Goal: Task Accomplishment & Management: Use online tool/utility

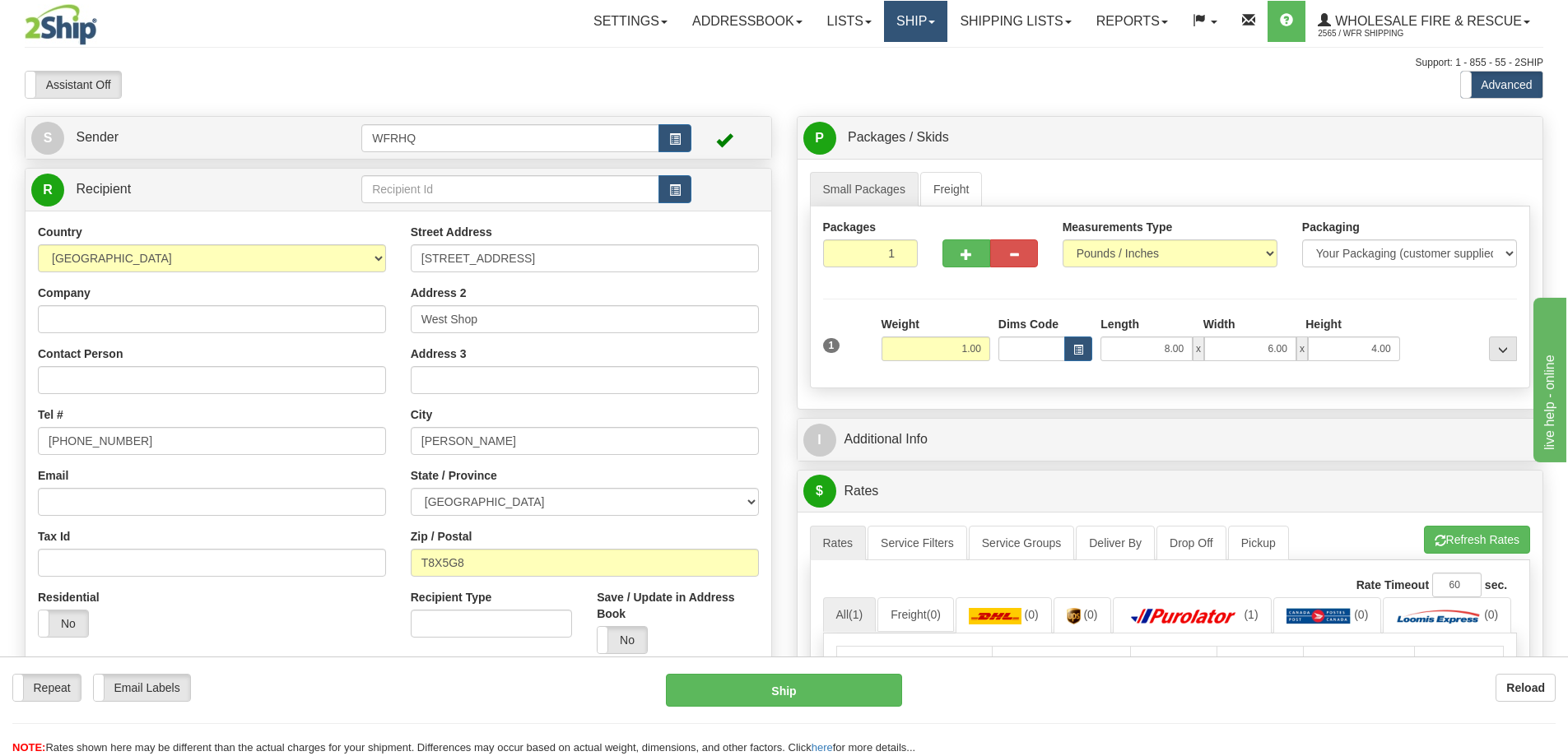
click at [935, 23] on link "Ship" at bounding box center [915, 21] width 63 height 41
click at [895, 63] on link "Ship Screen" at bounding box center [881, 57] width 130 height 22
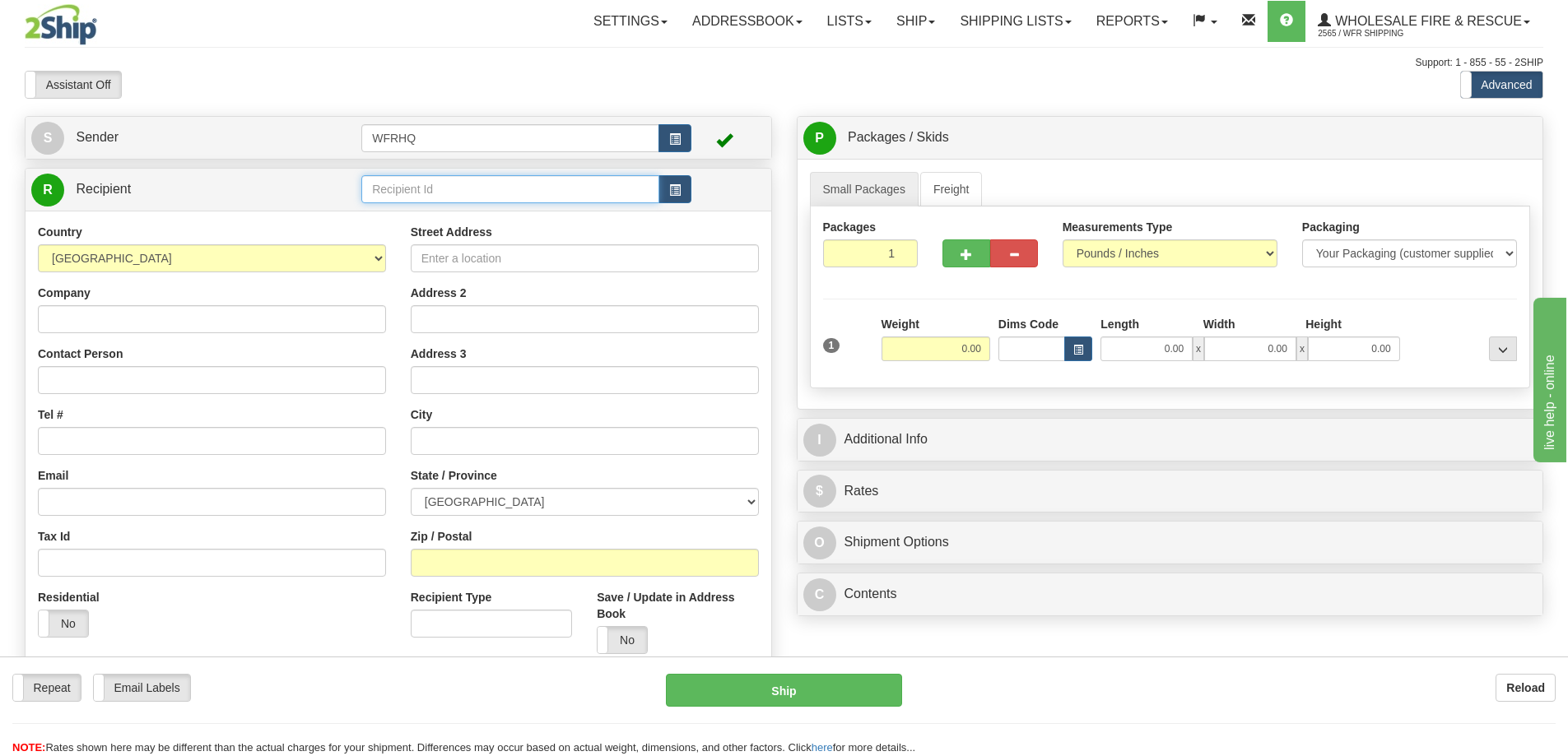
click at [428, 184] on input "text" at bounding box center [510, 189] width 298 height 28
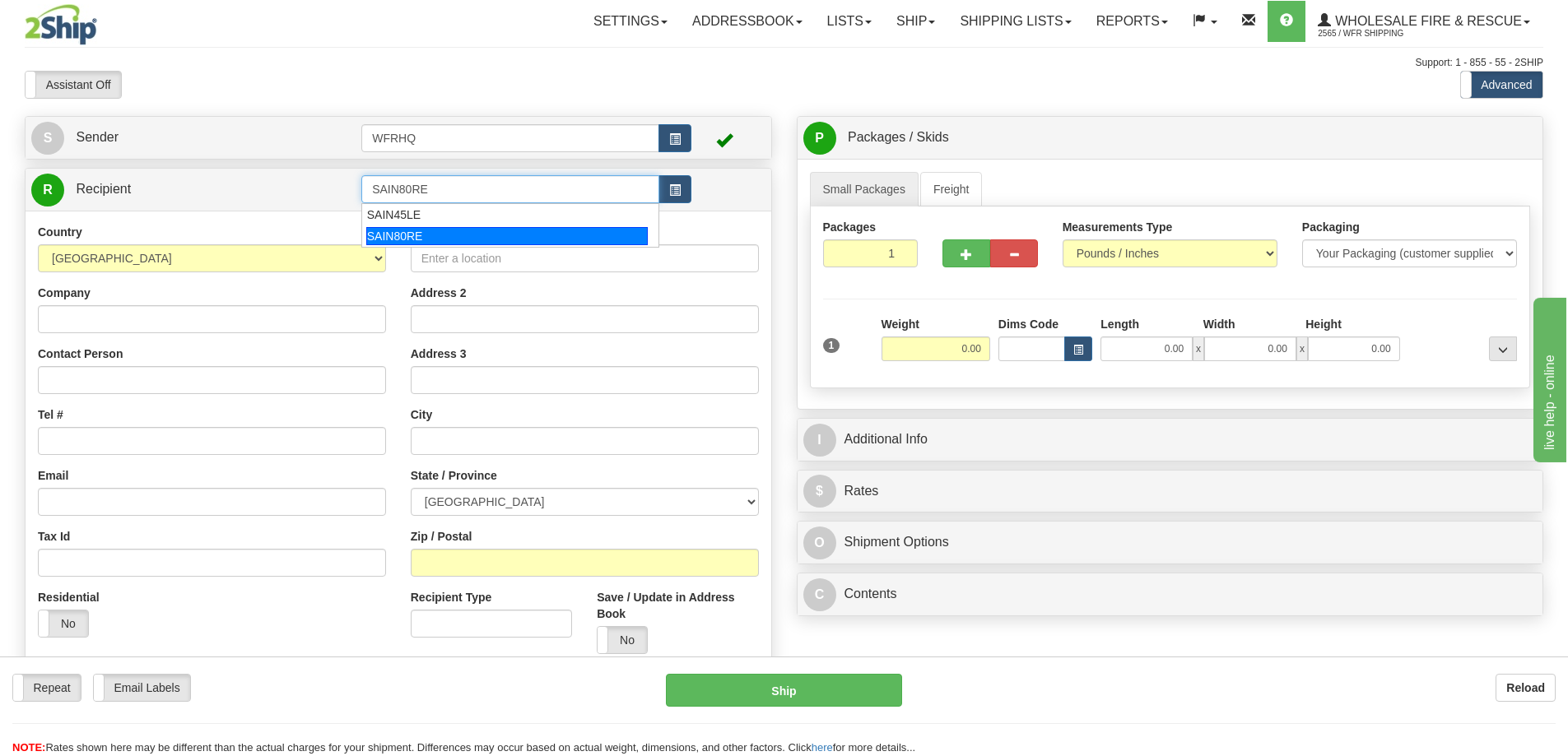
type input "SAIN80RE"
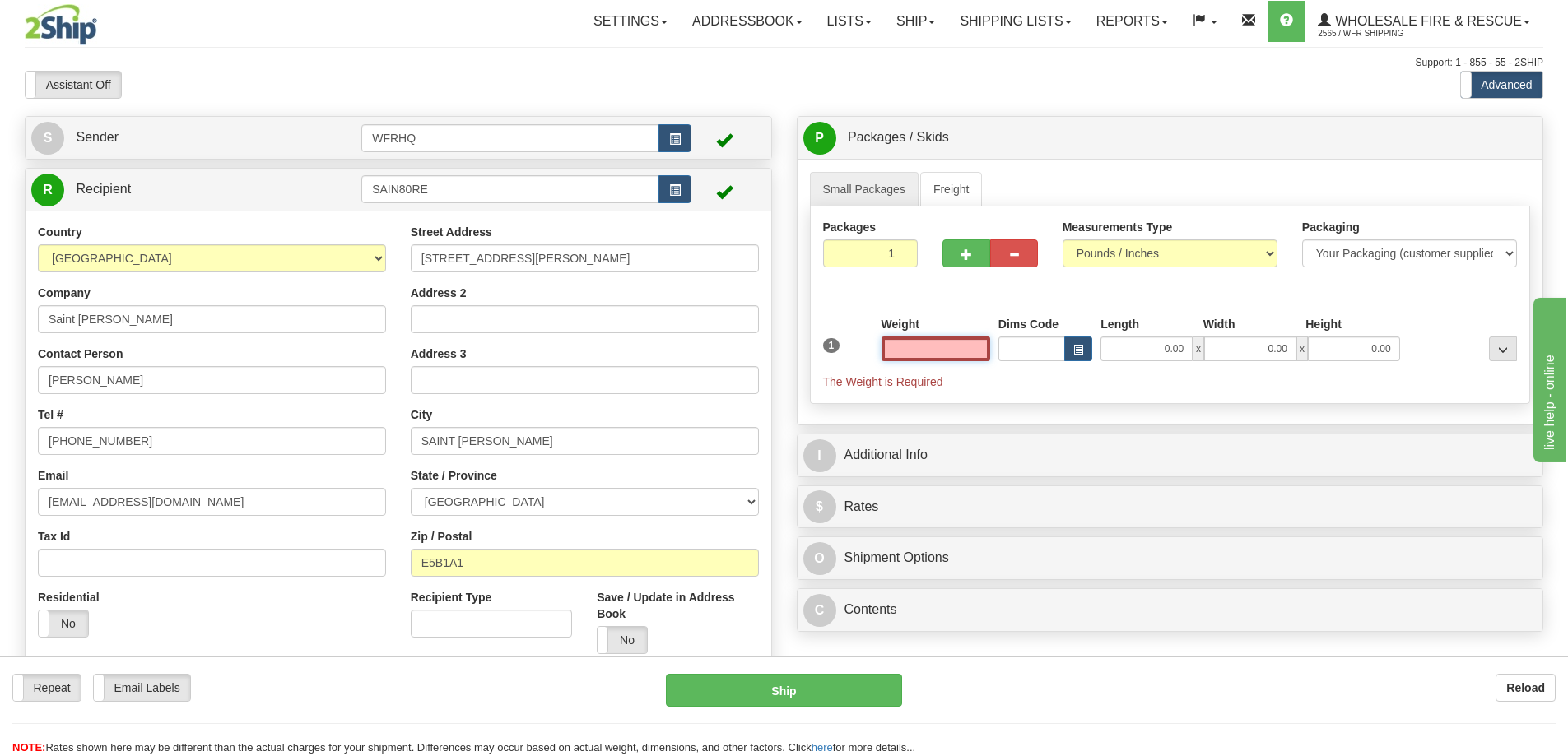
click at [921, 340] on input "text" at bounding box center [935, 349] width 109 height 24
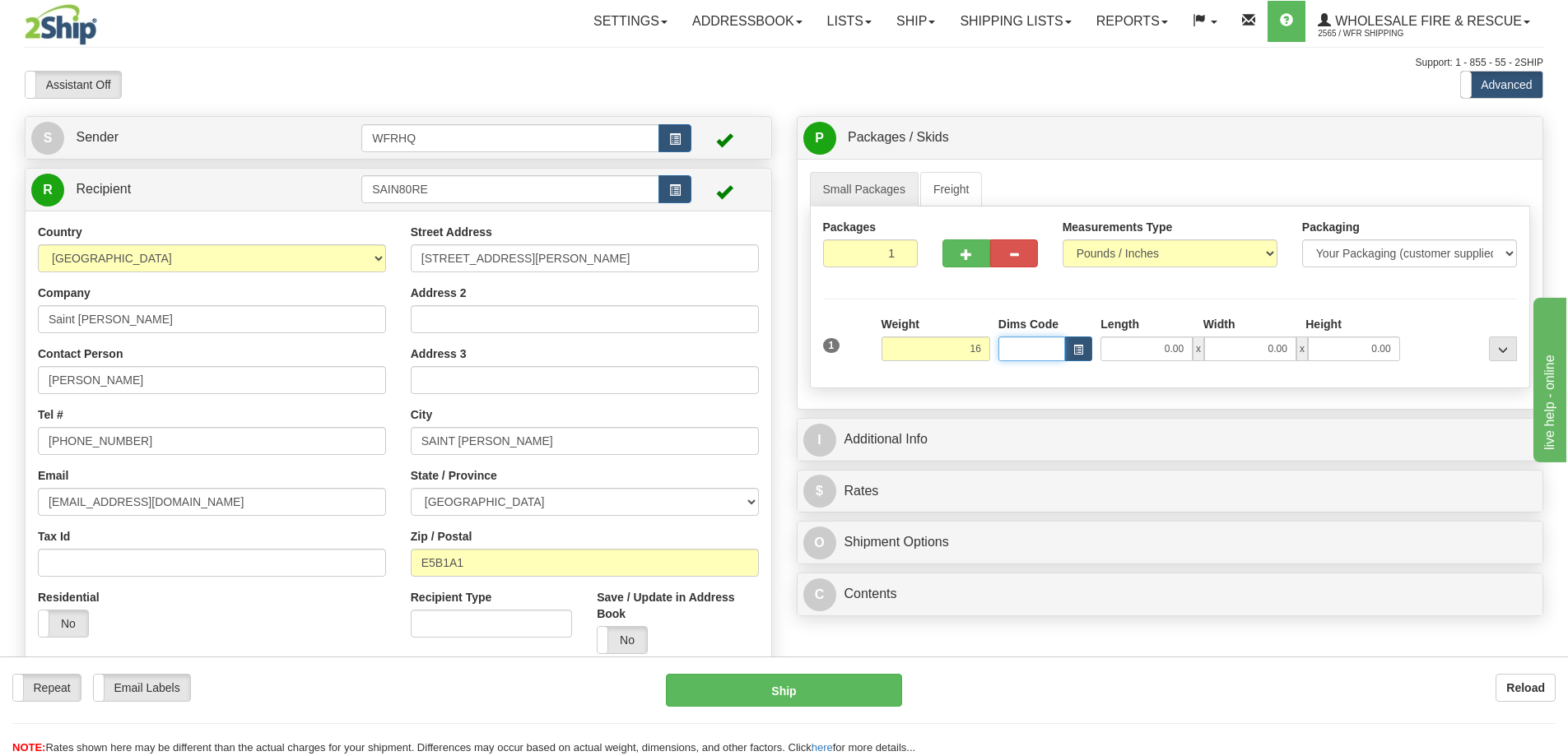
type input "16.00"
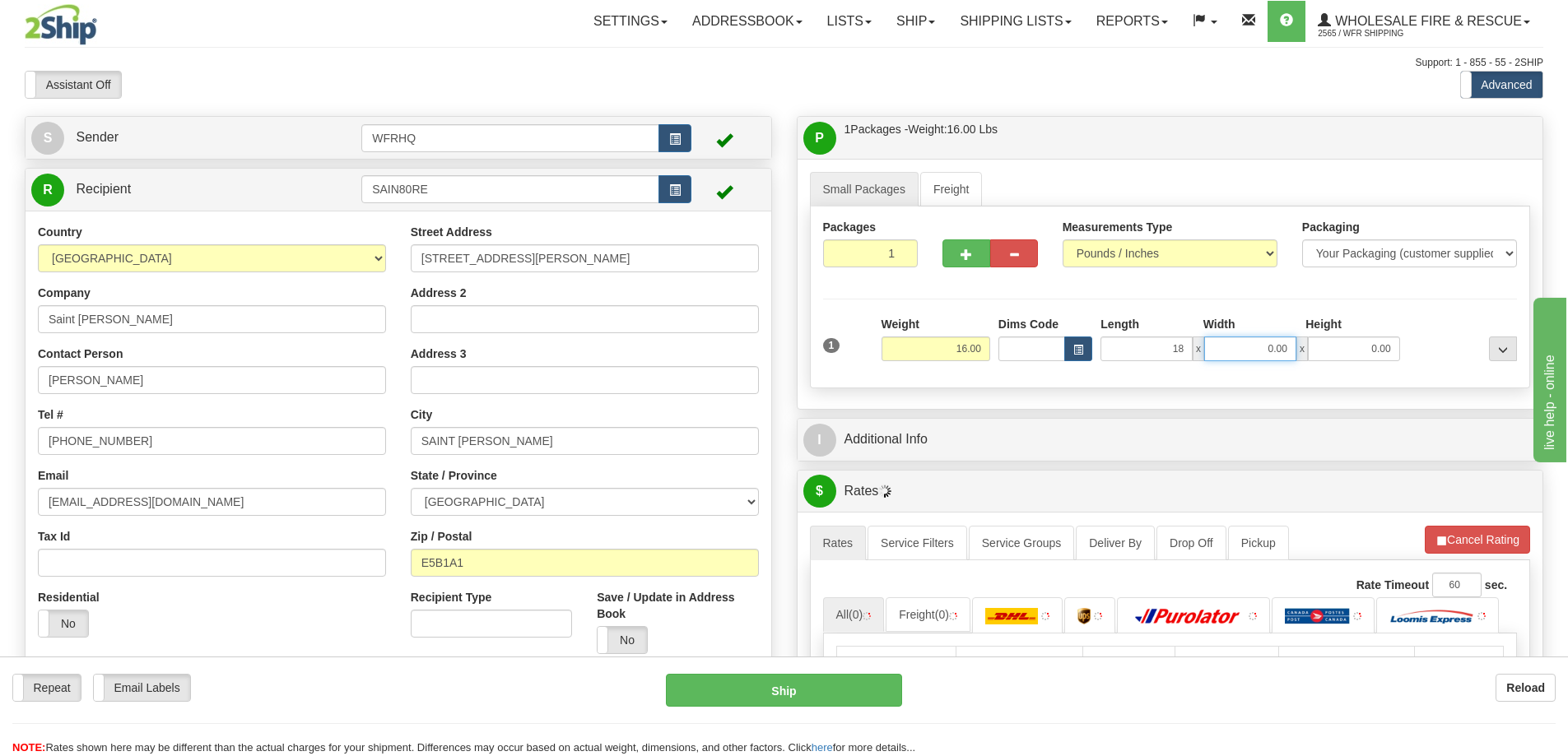
type input "18.00"
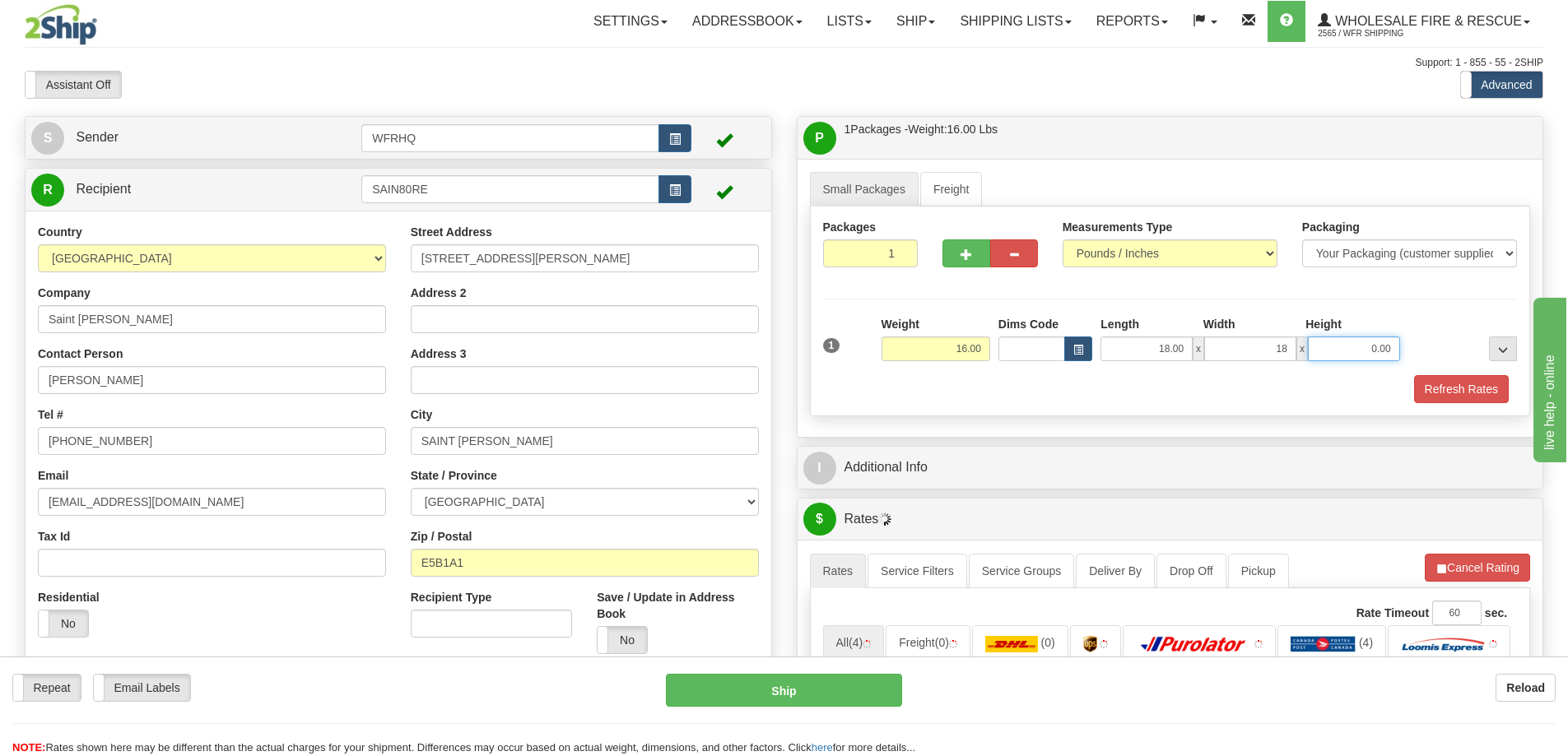
type input "18.00"
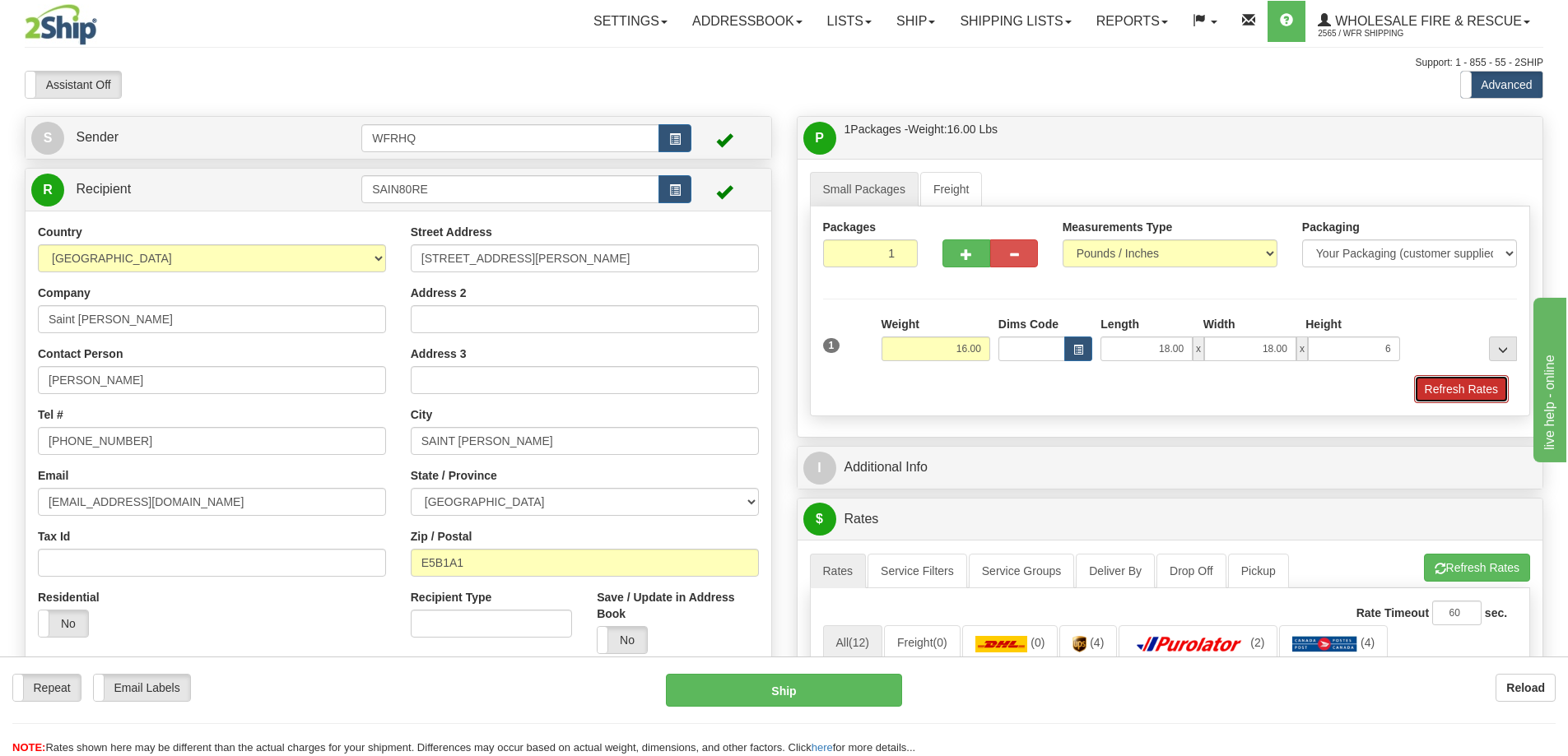
click at [1443, 389] on button "Refresh Rates" at bounding box center [1461, 389] width 95 height 28
type input "6.00"
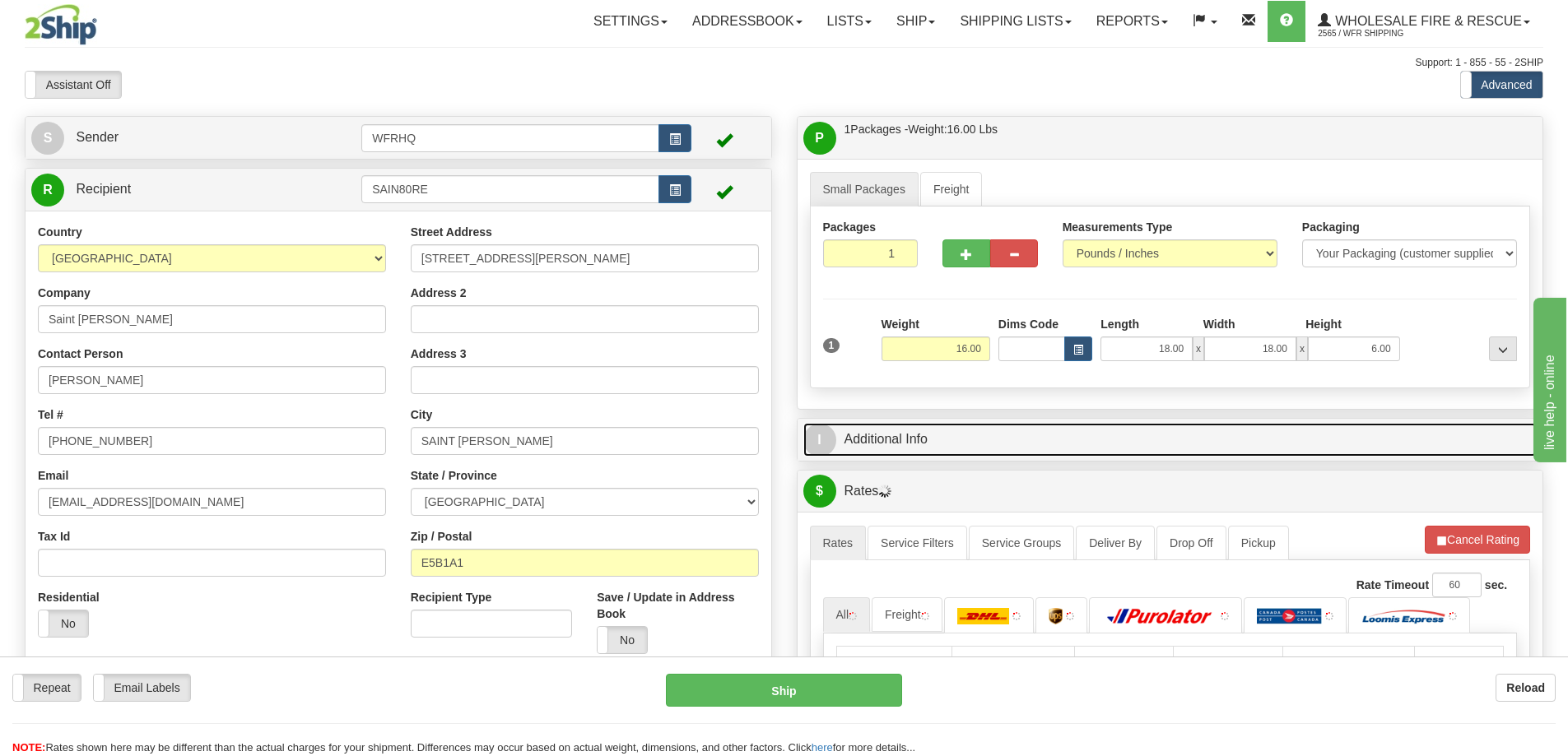
click at [1096, 442] on link "I Additional Info" at bounding box center [1170, 439] width 735 height 34
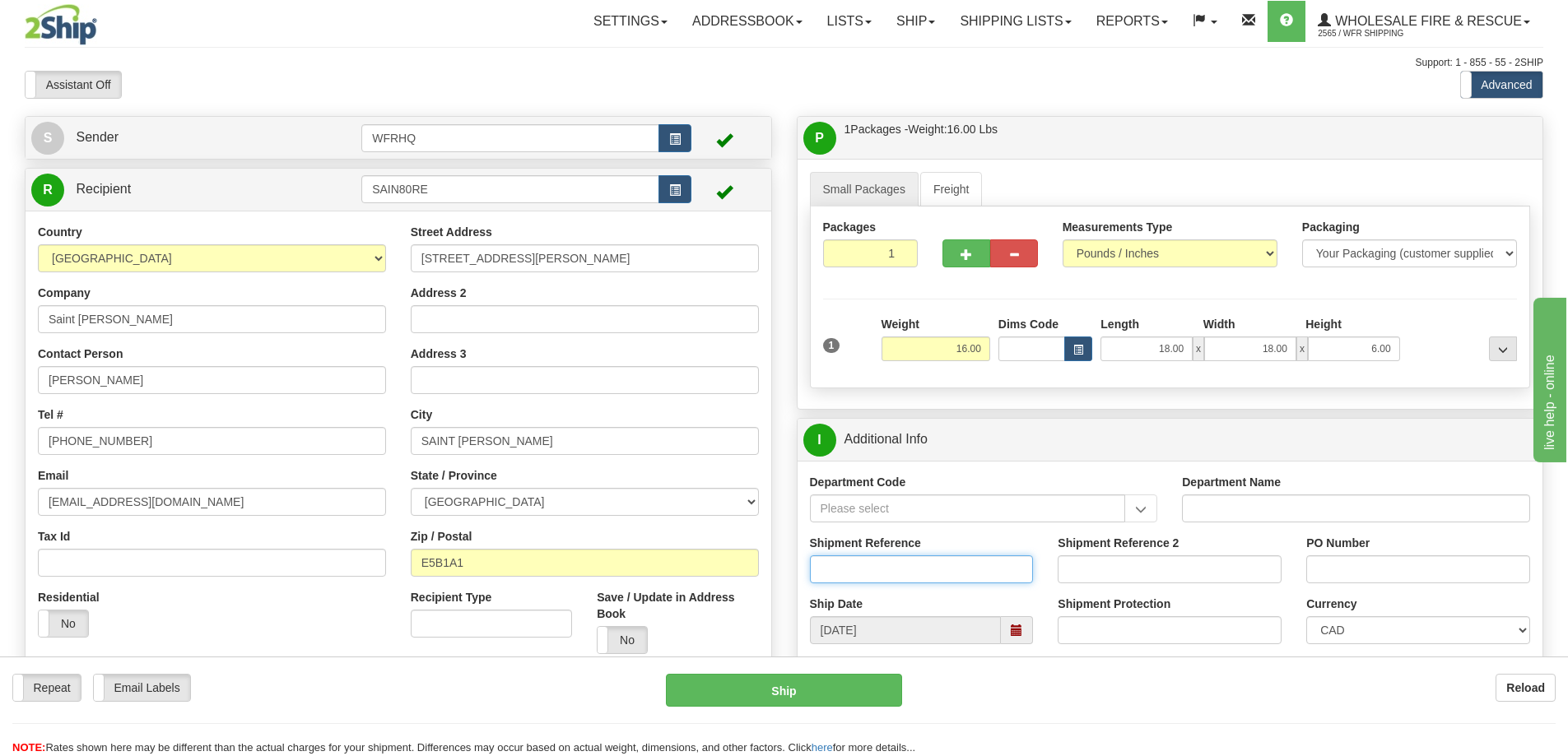
drag, startPoint x: 874, startPoint y: 555, endPoint x: 843, endPoint y: 571, distance: 34.9
click at [843, 571] on input "Shipment Reference" at bounding box center [922, 569] width 224 height 28
type input "S45926-30324"
type input "11232"
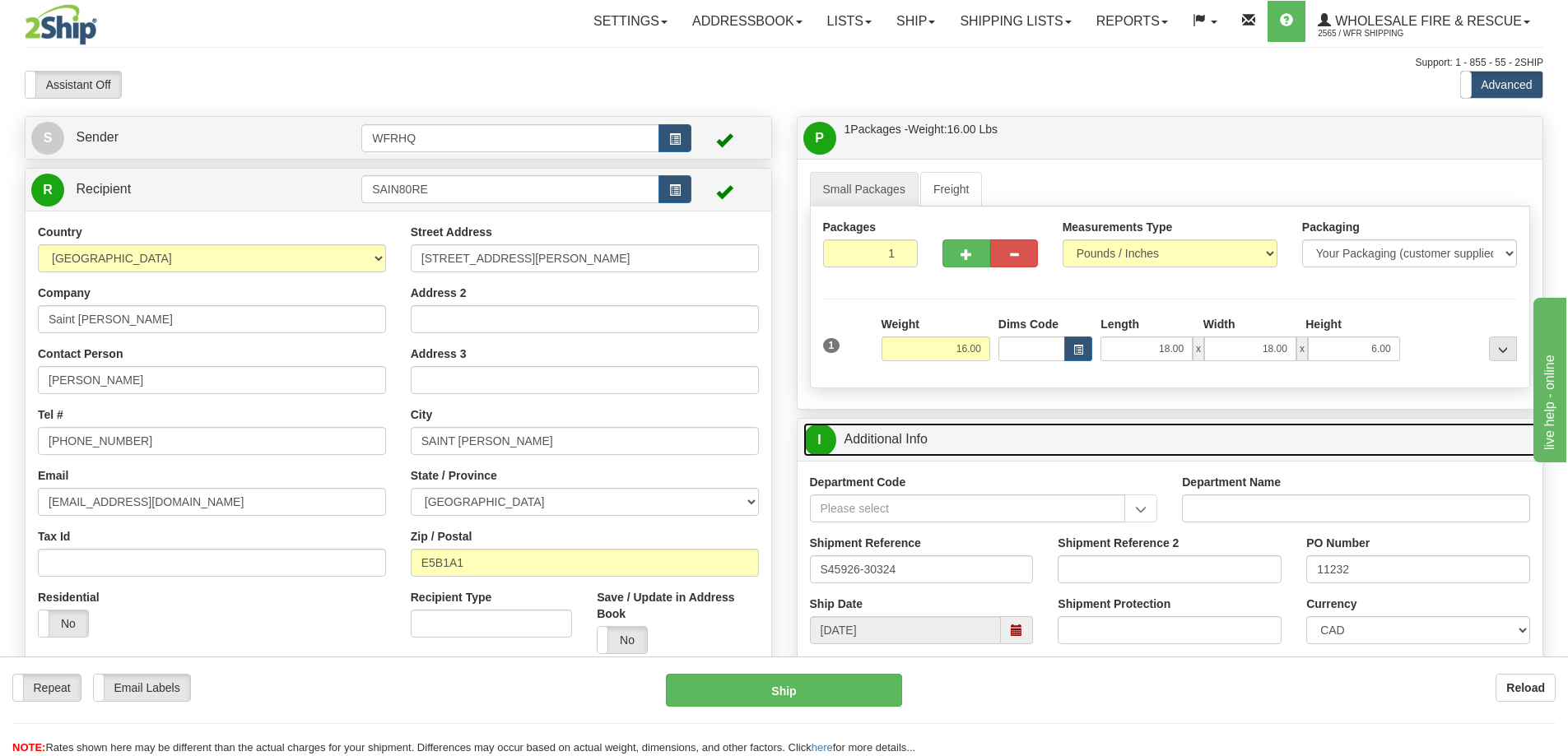
click at [1053, 449] on link "I Additional Info" at bounding box center [1170, 439] width 735 height 34
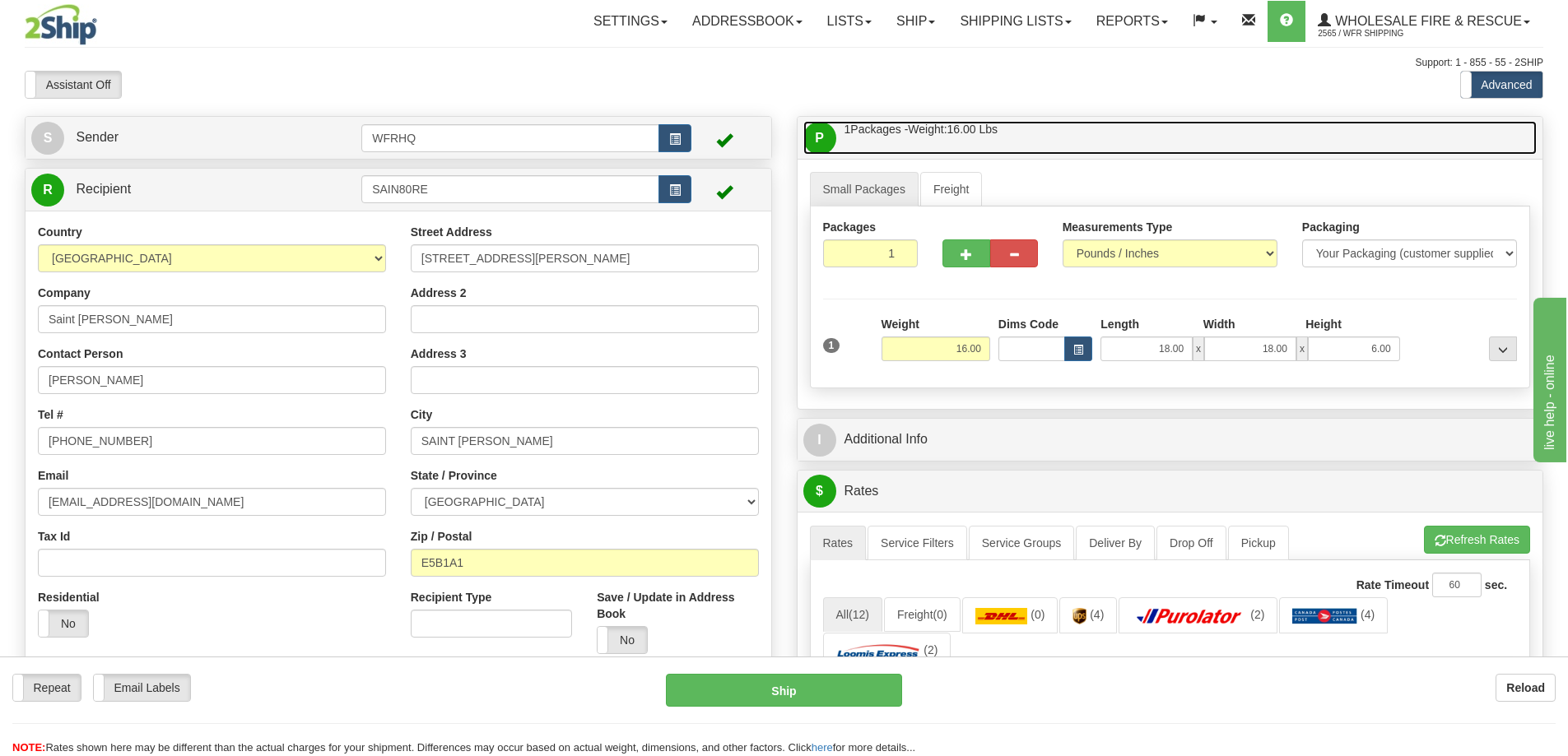
click at [1127, 134] on link "P Packages / Skids 1 Packages - Weight: 16.00 Lbs 1 Skids - Weight: NaN Lbs" at bounding box center [1170, 137] width 735 height 34
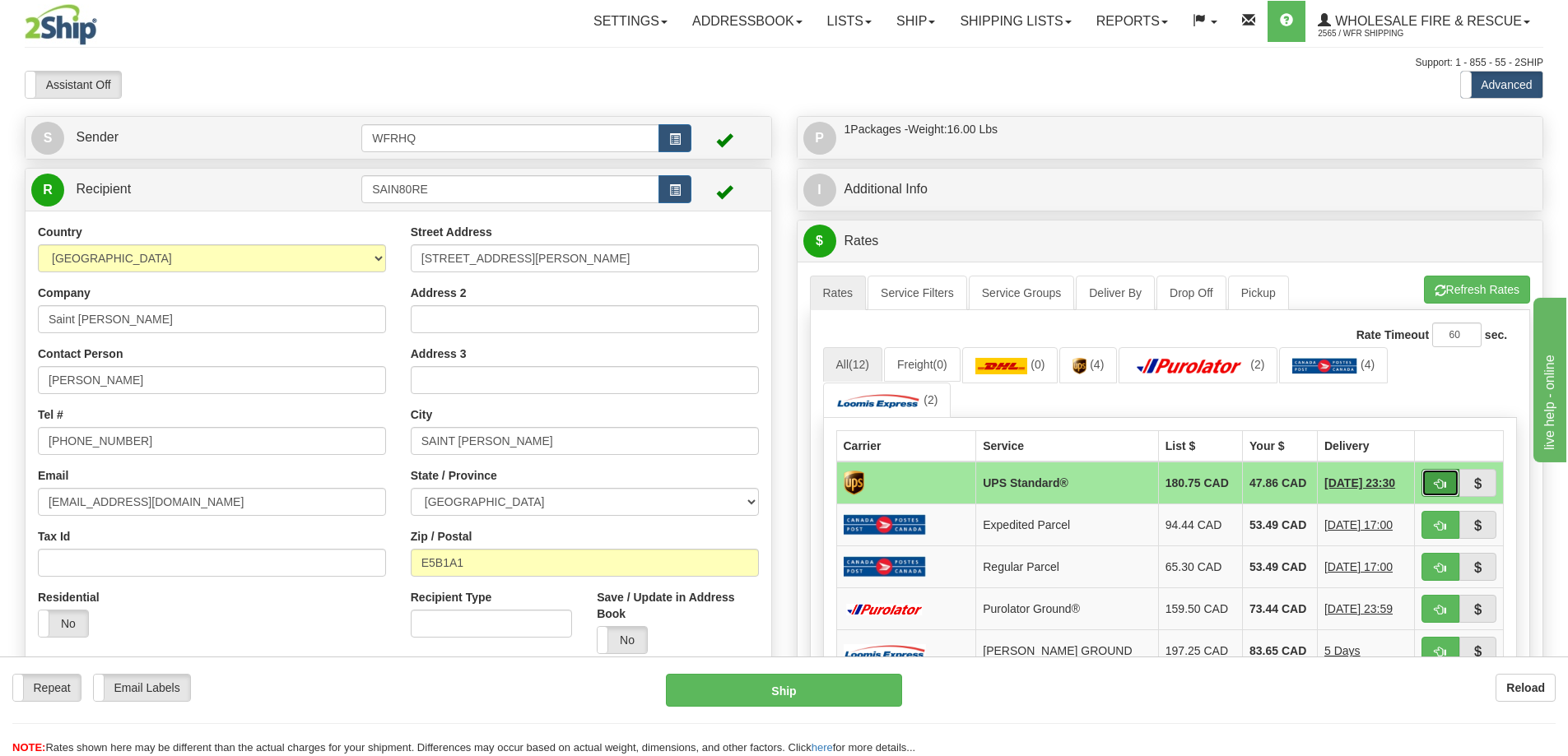
click at [1437, 490] on button "button" at bounding box center [1440, 483] width 38 height 28
type input "11"
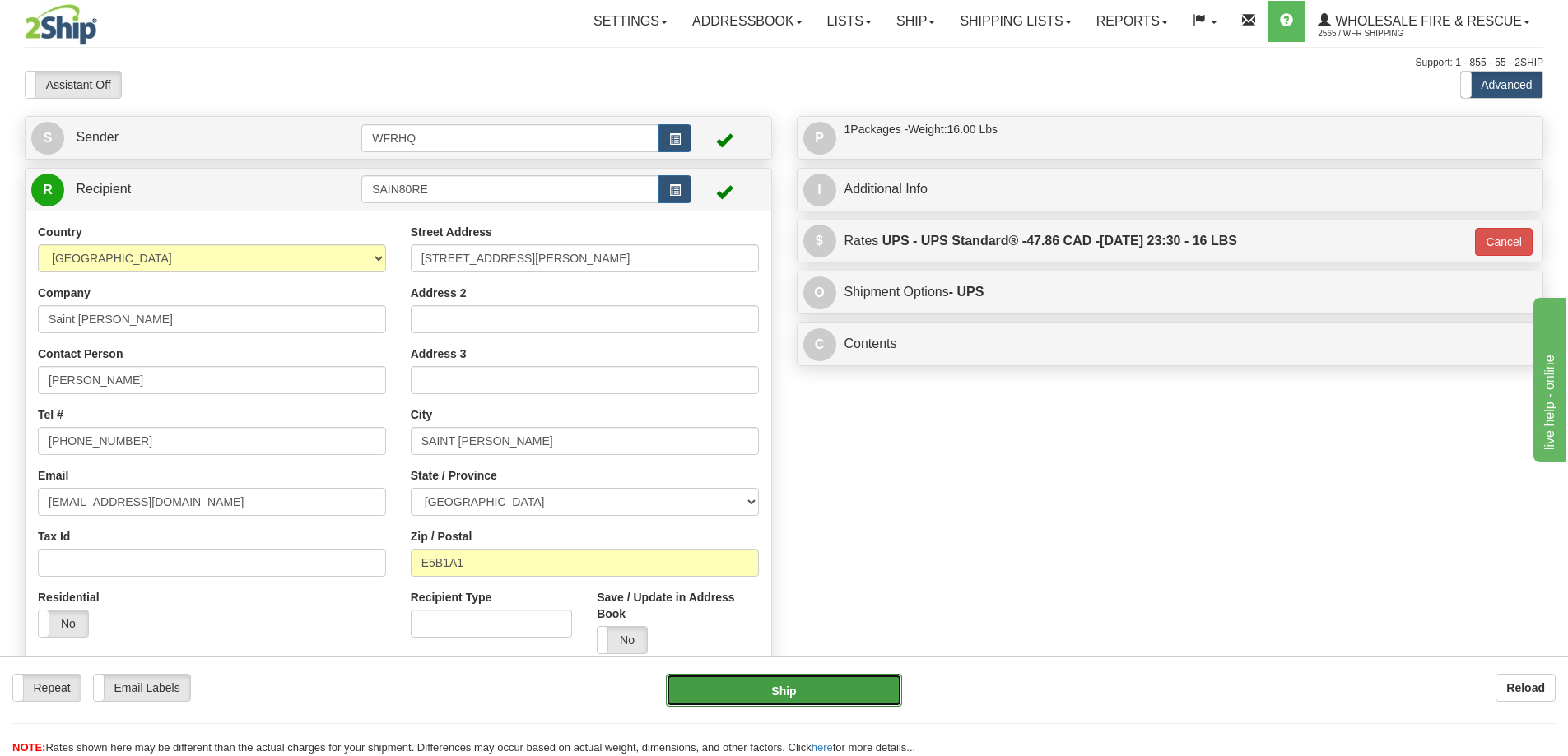
click at [807, 681] on button "Ship" at bounding box center [784, 690] width 236 height 33
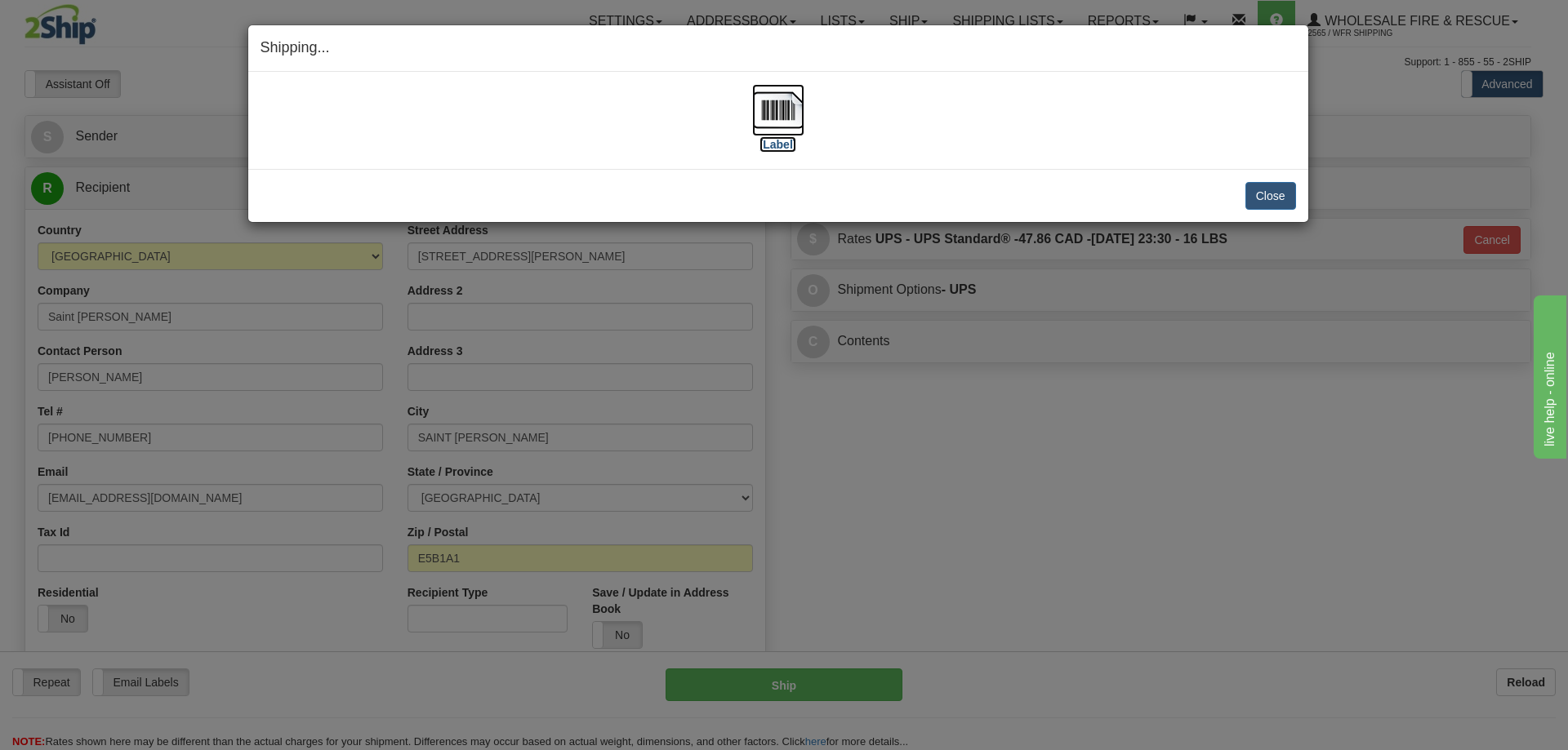
click at [775, 108] on img at bounding box center [778, 110] width 53 height 53
